Goal: Use online tool/utility: Utilize a website feature to perform a specific function

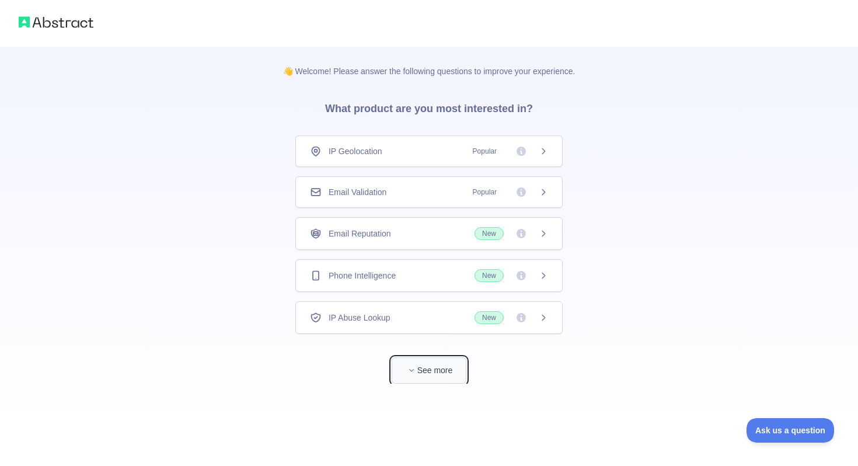
click at [411, 365] on span "button" at bounding box center [412, 370] width 12 height 12
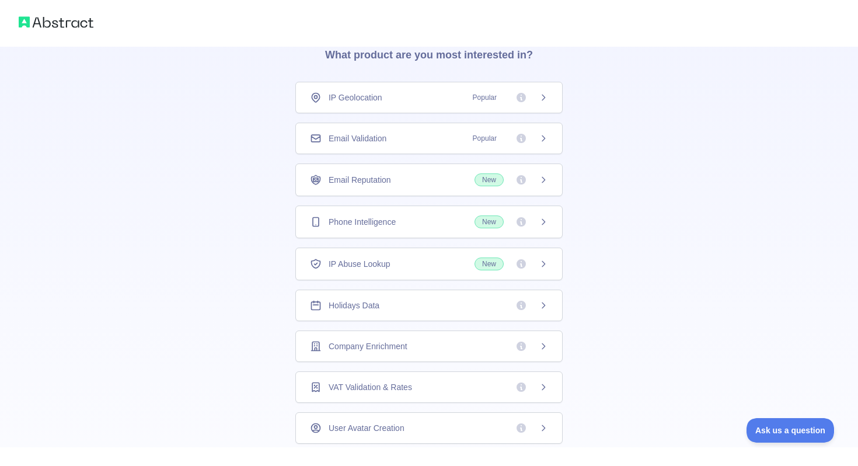
scroll to position [52, 0]
click at [433, 219] on div "Phone Intelligence New" at bounding box center [429, 223] width 238 height 13
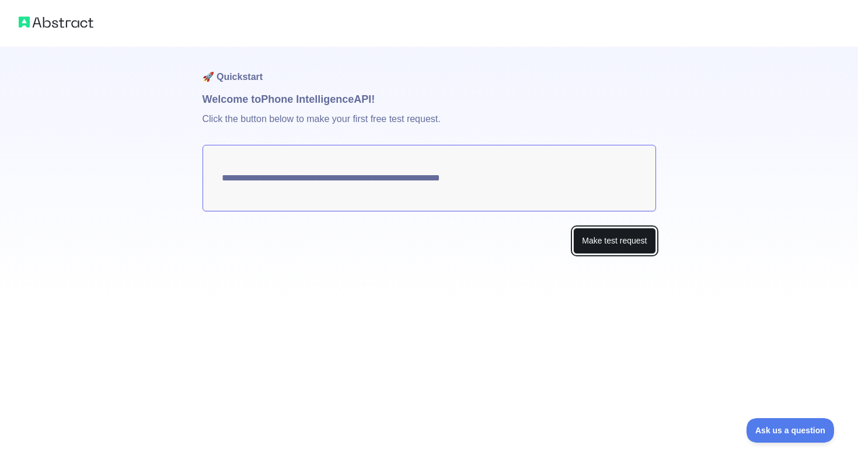
click at [609, 241] on button "Make test request" at bounding box center [614, 241] width 82 height 26
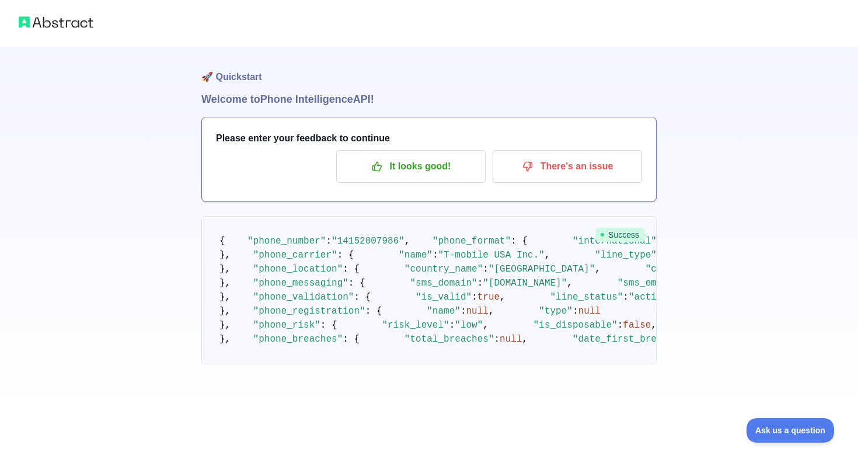
click at [550, 256] on pre "{ "phone_number" : "[PHONE_NUMBER]" , "phone_format" : { "international" : "[PH…" at bounding box center [428, 290] width 455 height 148
click at [78, 25] on img at bounding box center [56, 22] width 75 height 16
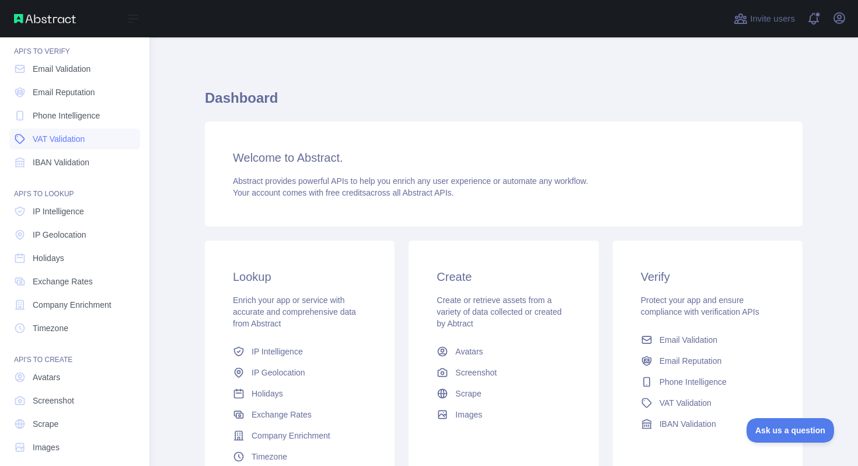
scroll to position [48, 0]
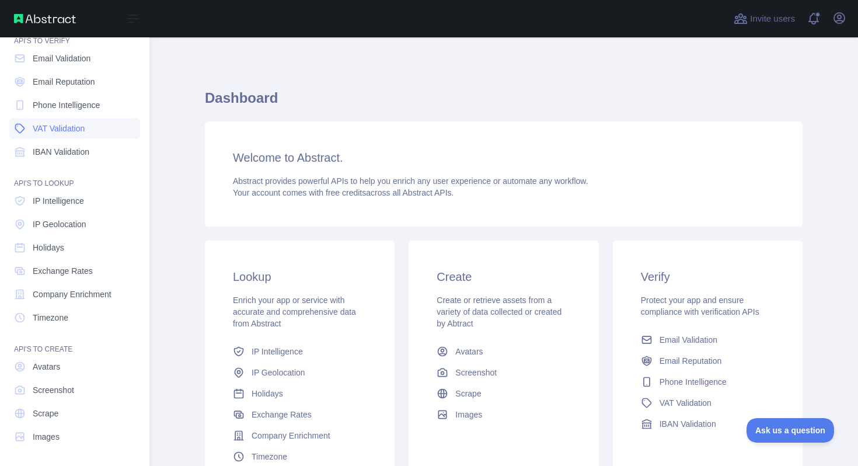
click at [68, 133] on span "VAT Validation" at bounding box center [59, 129] width 52 height 12
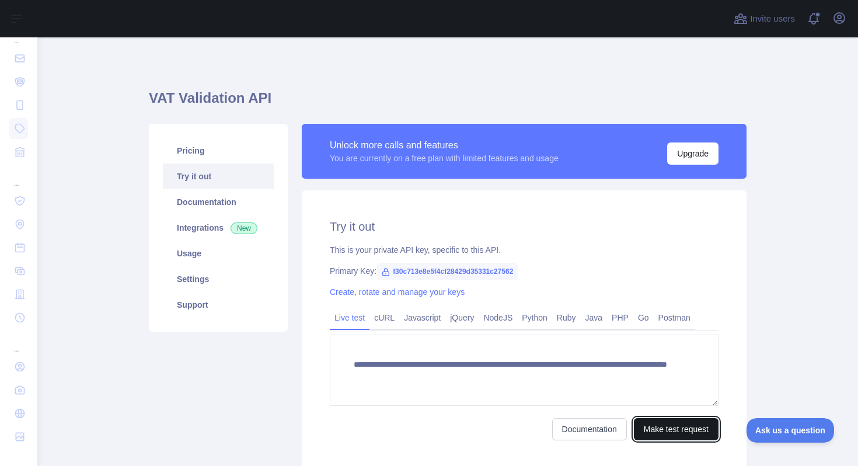
click at [683, 430] on button "Make test request" at bounding box center [676, 429] width 85 height 22
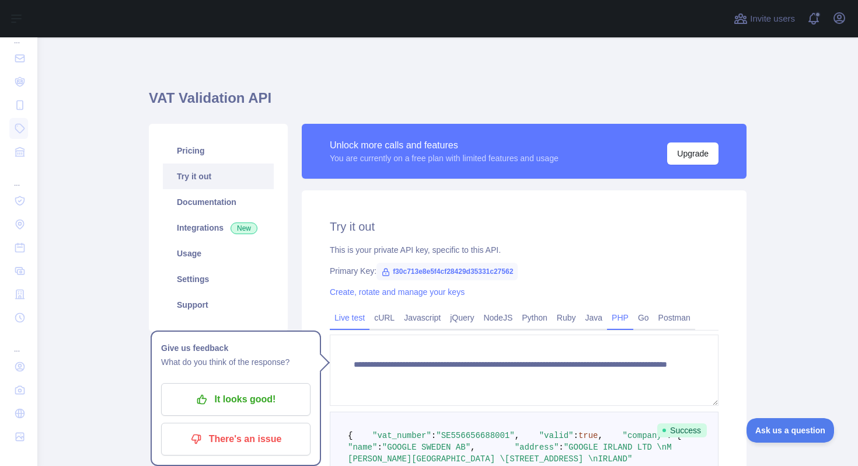
click at [633, 315] on link "PHP" at bounding box center [620, 317] width 26 height 19
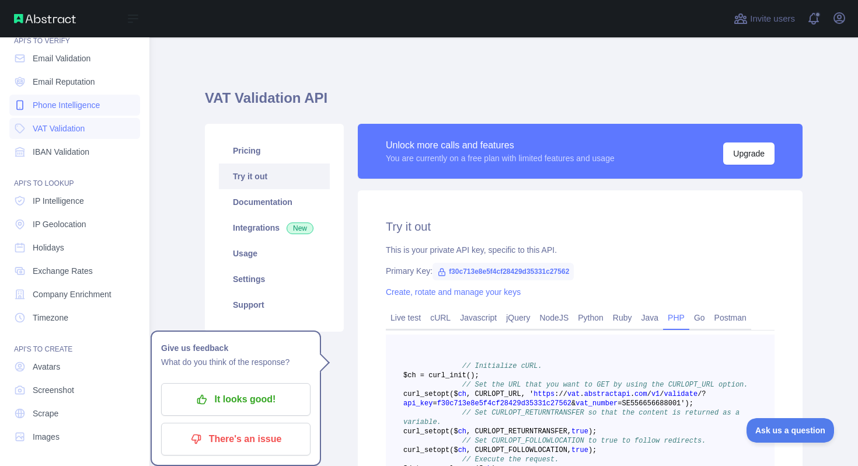
click at [65, 103] on span "Phone Intelligence" at bounding box center [66, 105] width 67 height 12
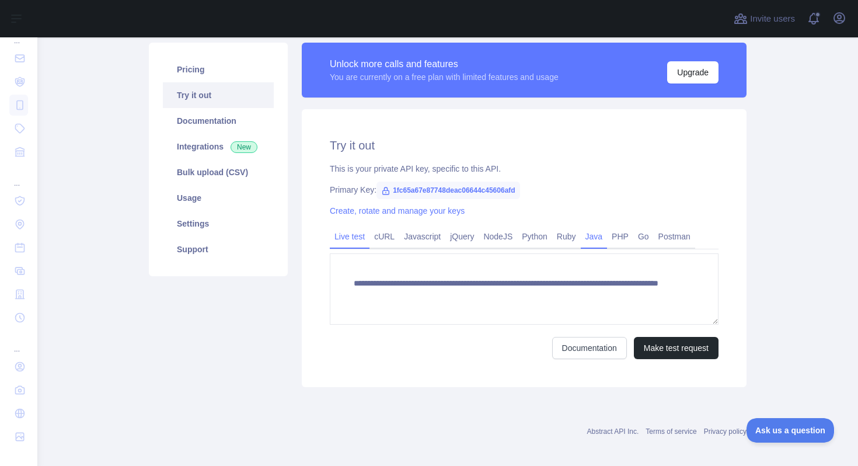
scroll to position [89, 0]
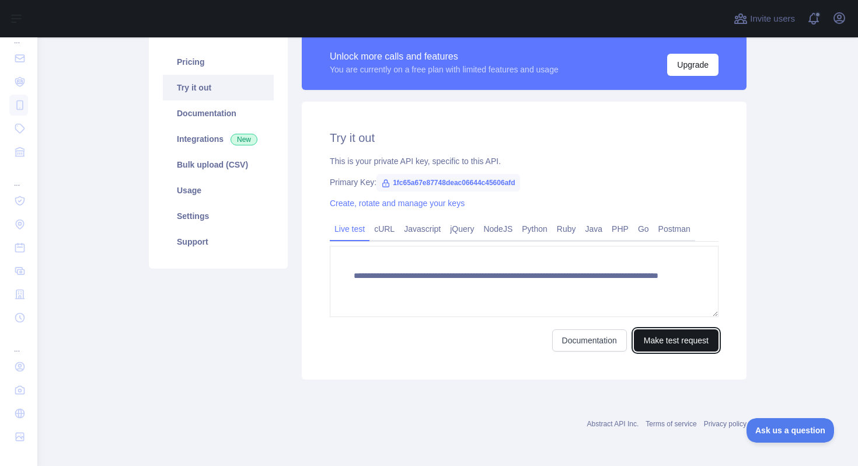
click at [667, 340] on button "Make test request" at bounding box center [676, 340] width 85 height 22
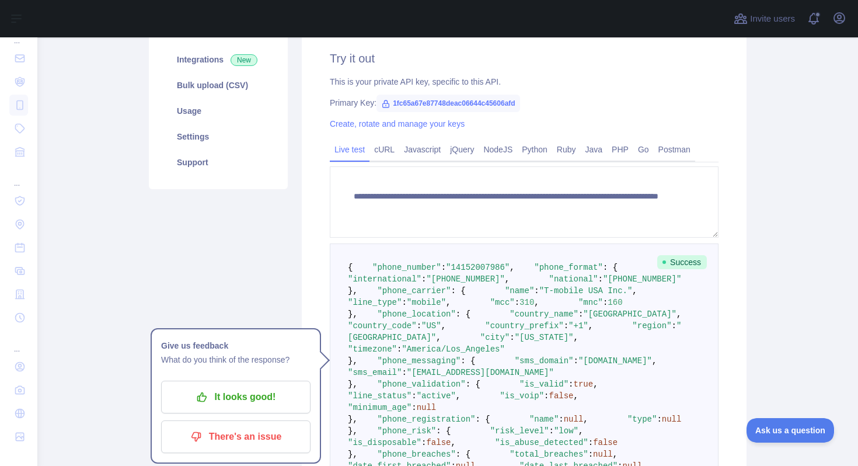
scroll to position [165, 0]
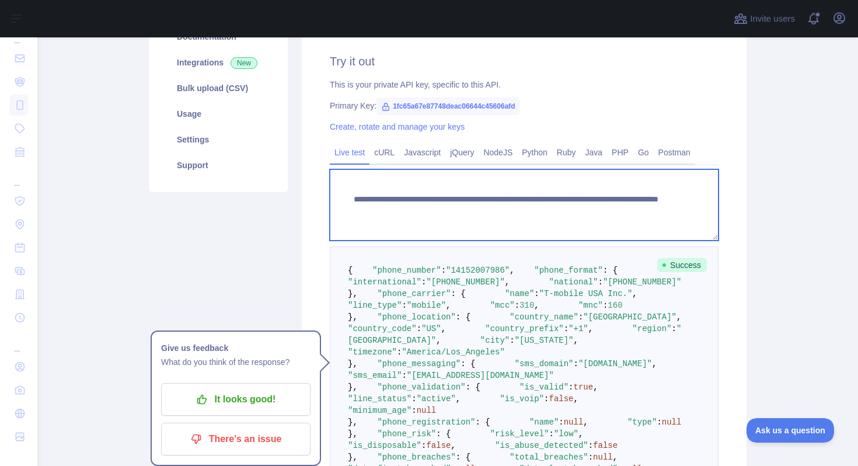
drag, startPoint x: 389, startPoint y: 209, endPoint x: 537, endPoint y: 211, distance: 148.3
click at [537, 211] on textarea "**********" at bounding box center [524, 204] width 389 height 71
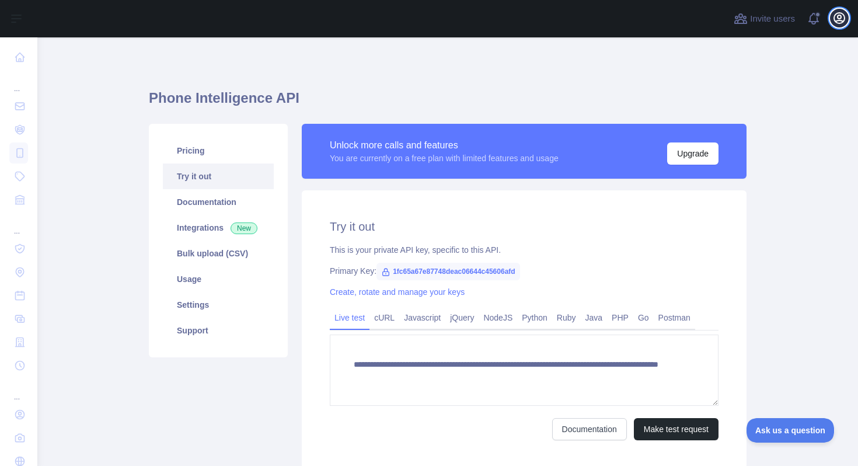
click at [838, 16] on icon "button" at bounding box center [839, 18] width 14 height 14
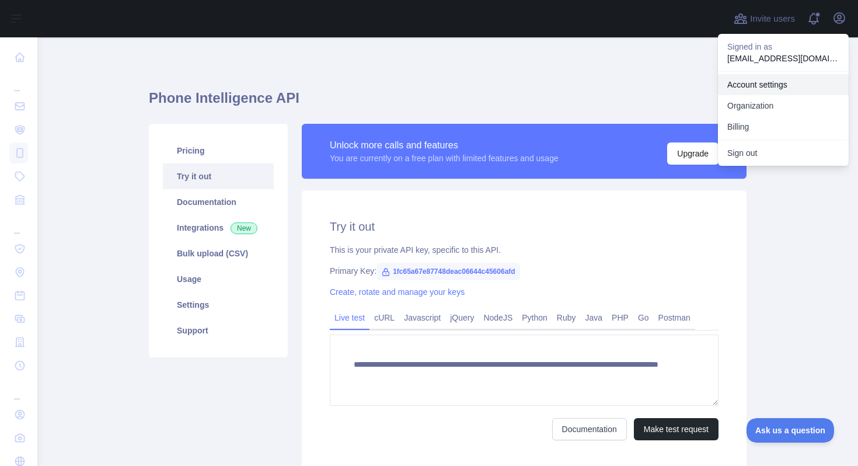
click at [773, 82] on link "Account settings" at bounding box center [783, 84] width 131 height 21
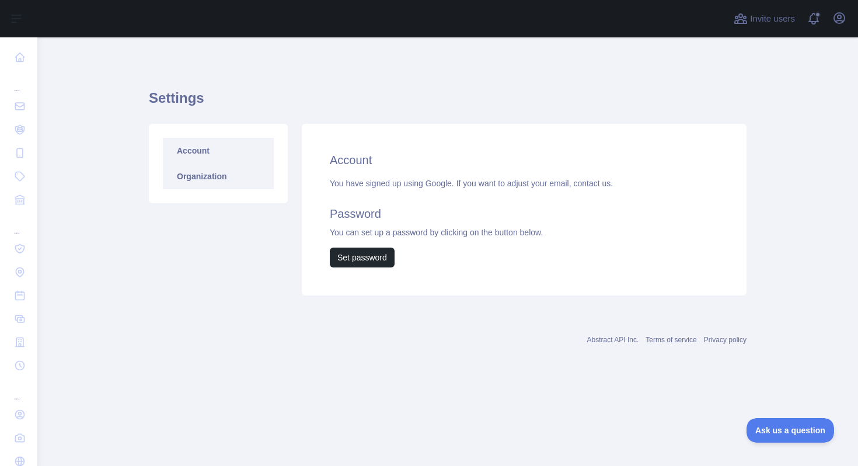
click at [214, 177] on link "Organization" at bounding box center [218, 176] width 111 height 26
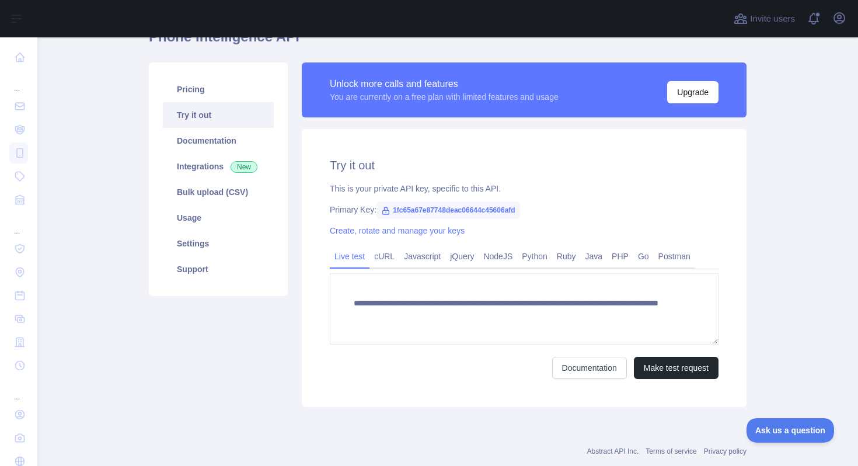
scroll to position [89, 0]
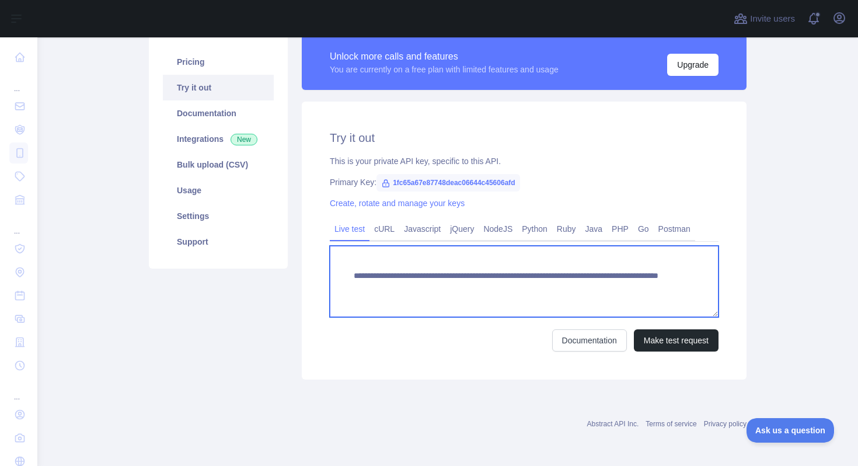
click at [508, 288] on textarea "**********" at bounding box center [524, 281] width 389 height 71
